Goal: Check status: Check status

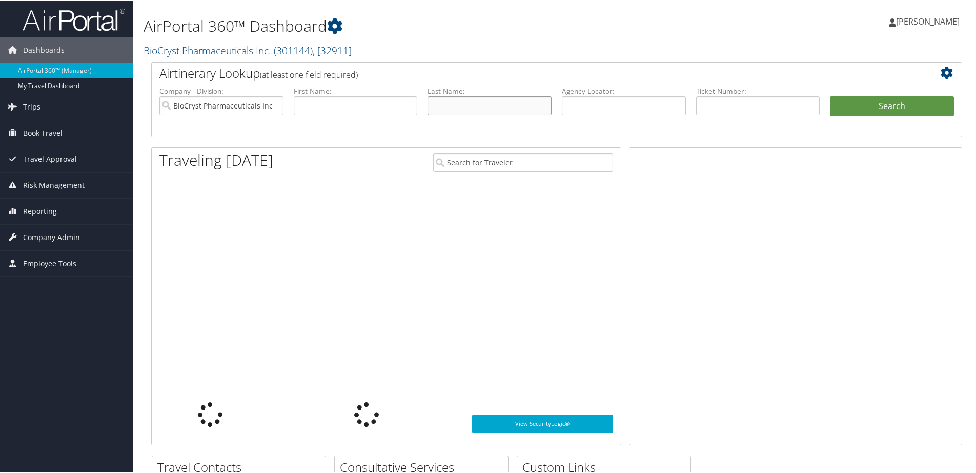
click at [458, 100] on input "text" at bounding box center [489, 104] width 124 height 19
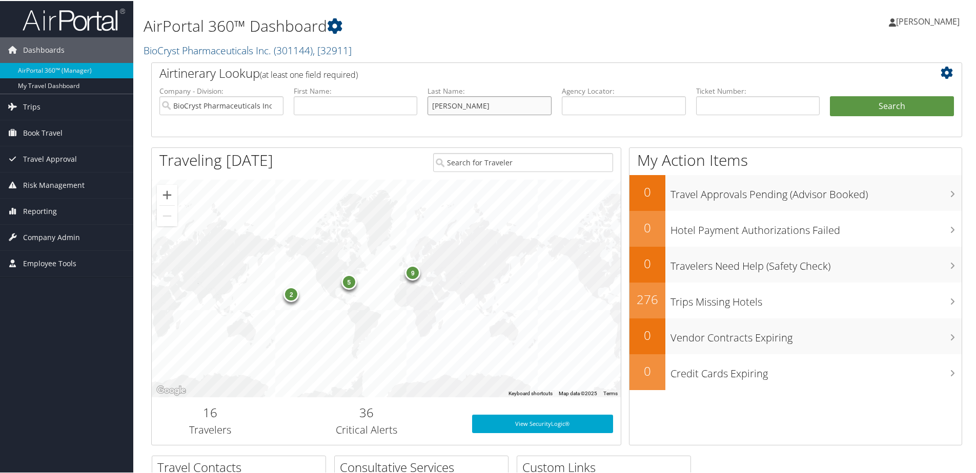
type input "Payne"
click at [830, 95] on button "Search" at bounding box center [892, 105] width 124 height 20
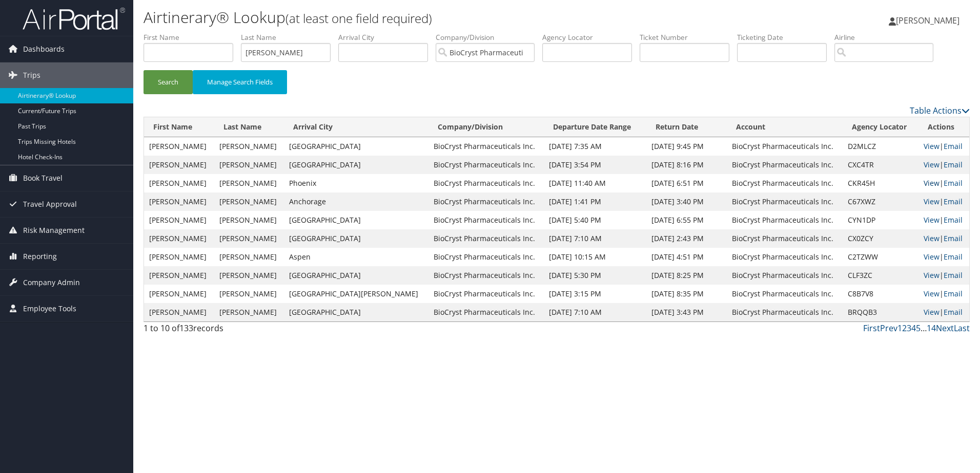
click at [924, 186] on link "View" at bounding box center [931, 183] width 16 height 10
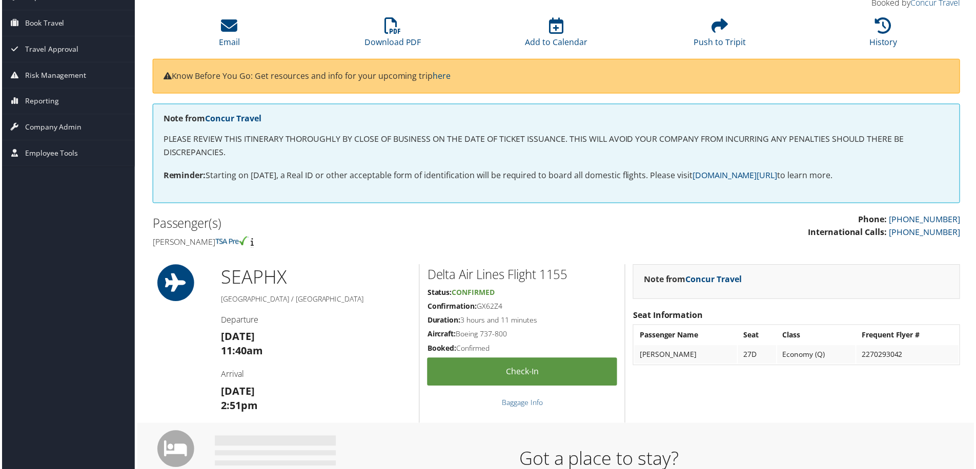
scroll to position [102, 0]
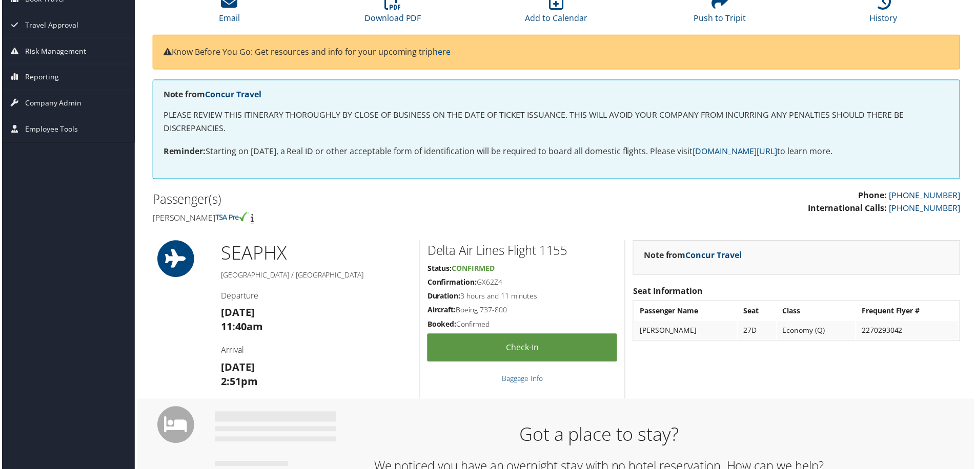
click at [355, 275] on h5 "[GEOGRAPHIC_DATA] / [GEOGRAPHIC_DATA]" at bounding box center [315, 276] width 191 height 10
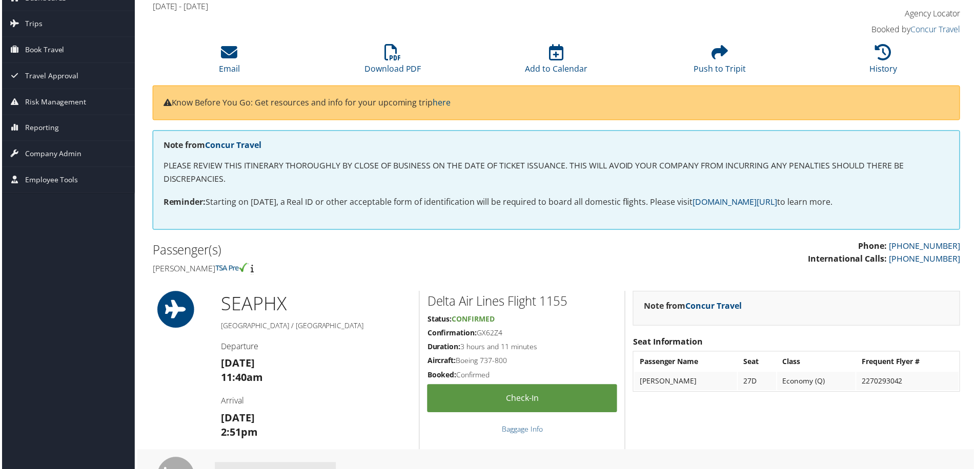
scroll to position [0, 0]
